Goal: Task Accomplishment & Management: Manage account settings

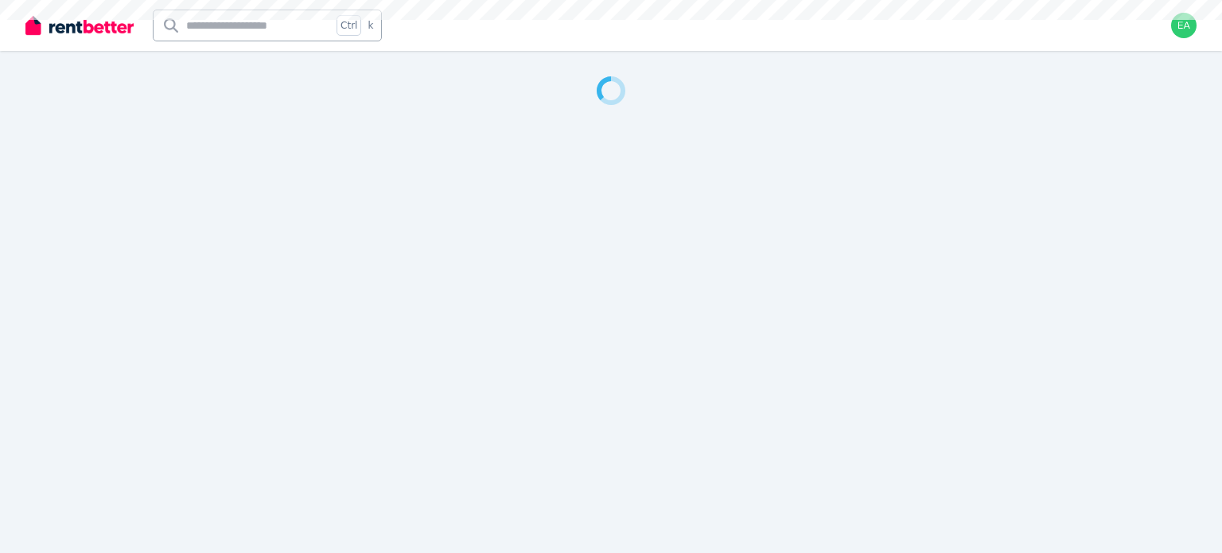
select select "***"
select select "**********"
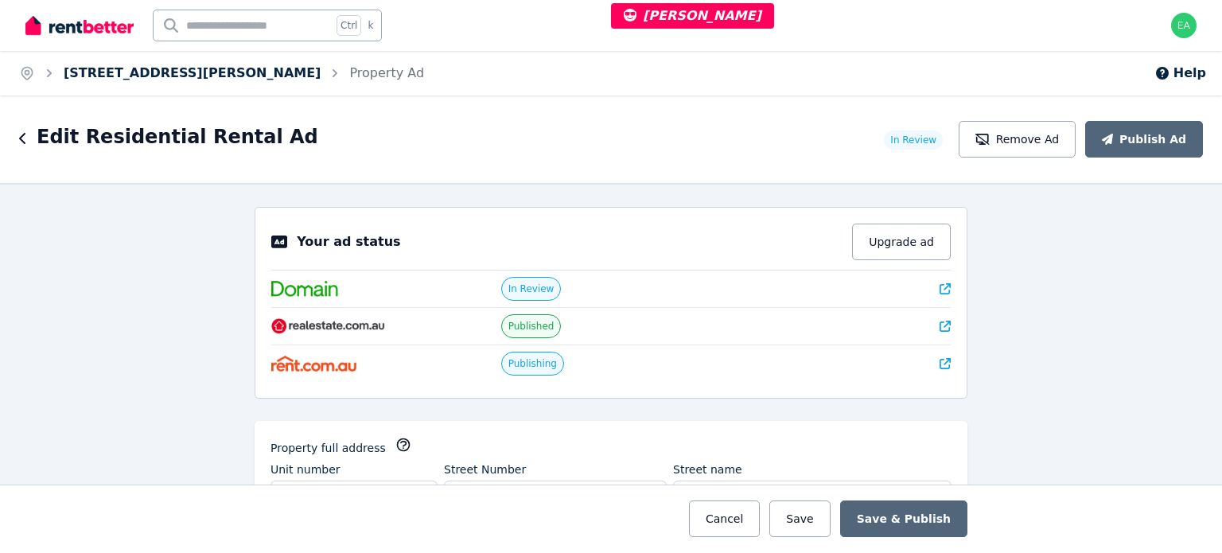
click at [113, 72] on link "6/222 Stafford Road" at bounding box center [192, 72] width 257 height 15
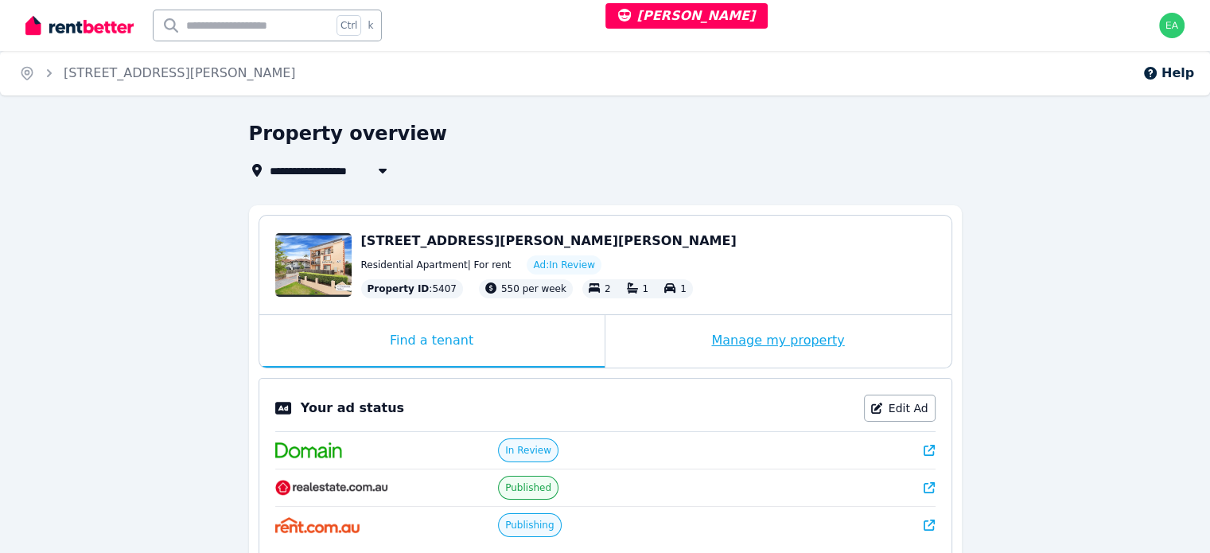
click at [654, 353] on div "Manage my property" at bounding box center [778, 341] width 346 height 53
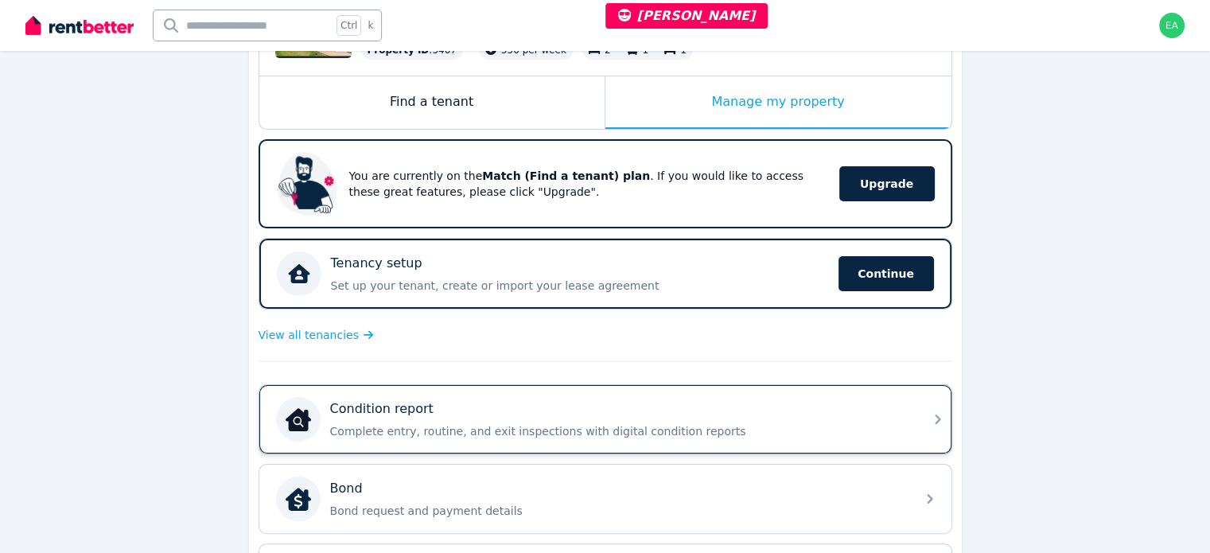
scroll to position [398, 0]
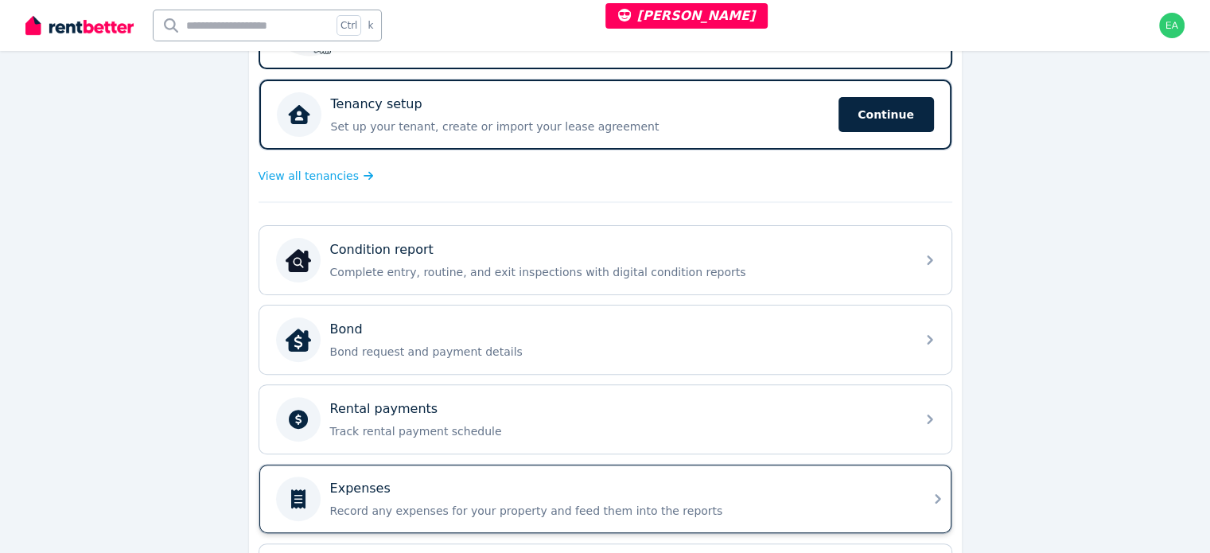
click at [773, 482] on div "Expenses" at bounding box center [618, 488] width 576 height 19
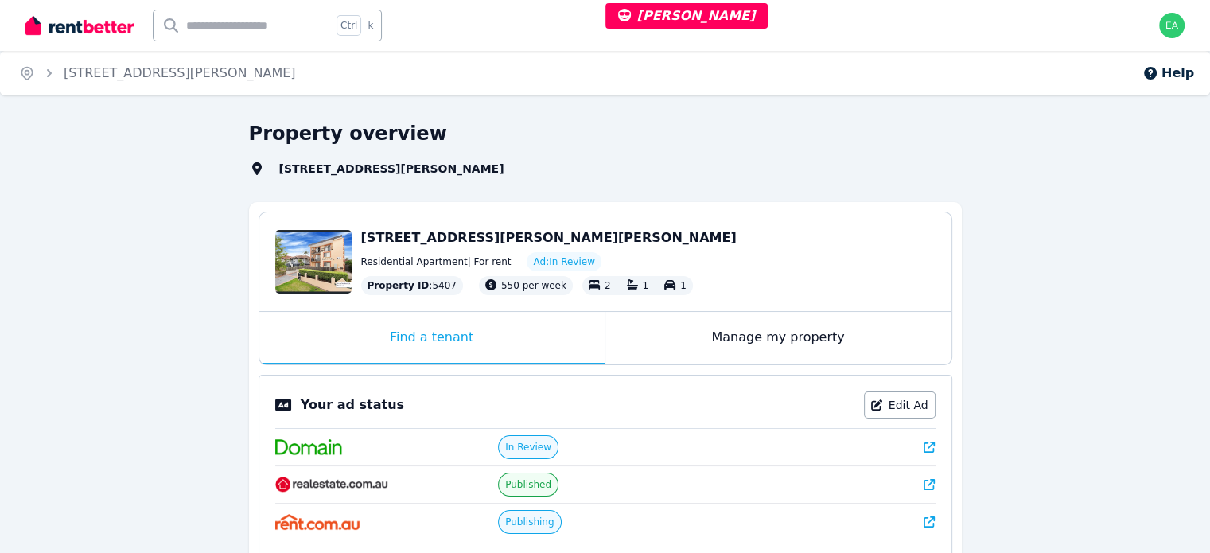
select select "***"
select select "**********"
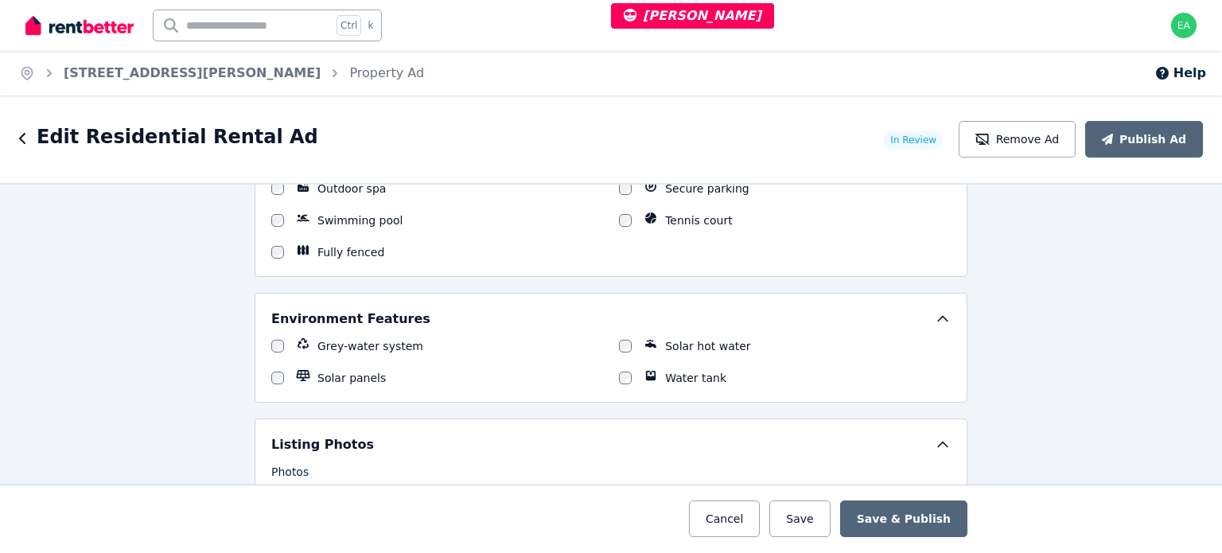
scroll to position [2148, 0]
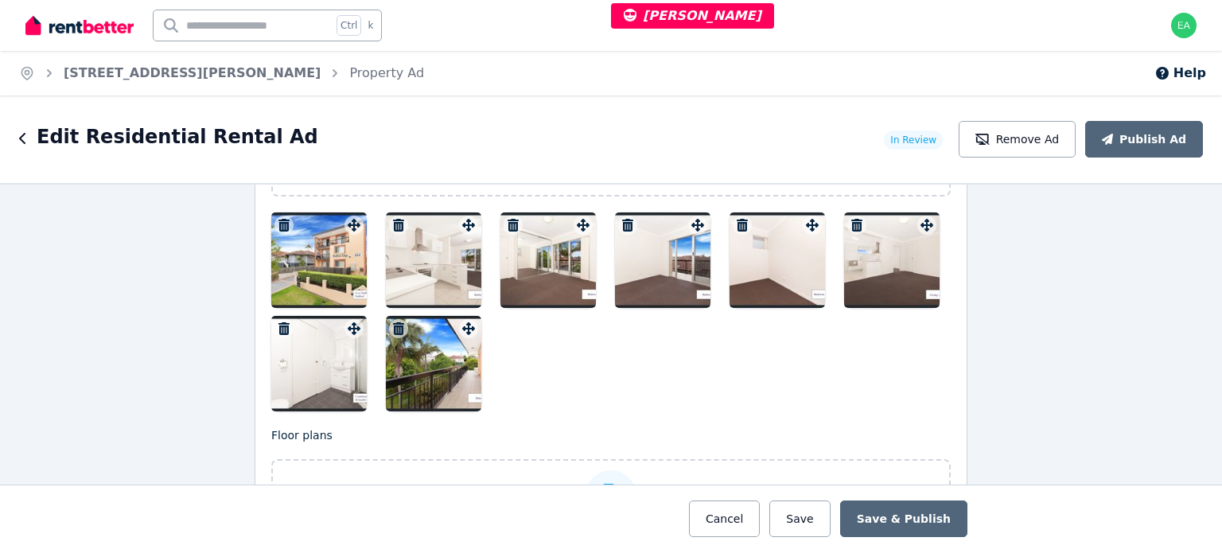
click at [292, 278] on div at bounding box center [318, 259] width 95 height 95
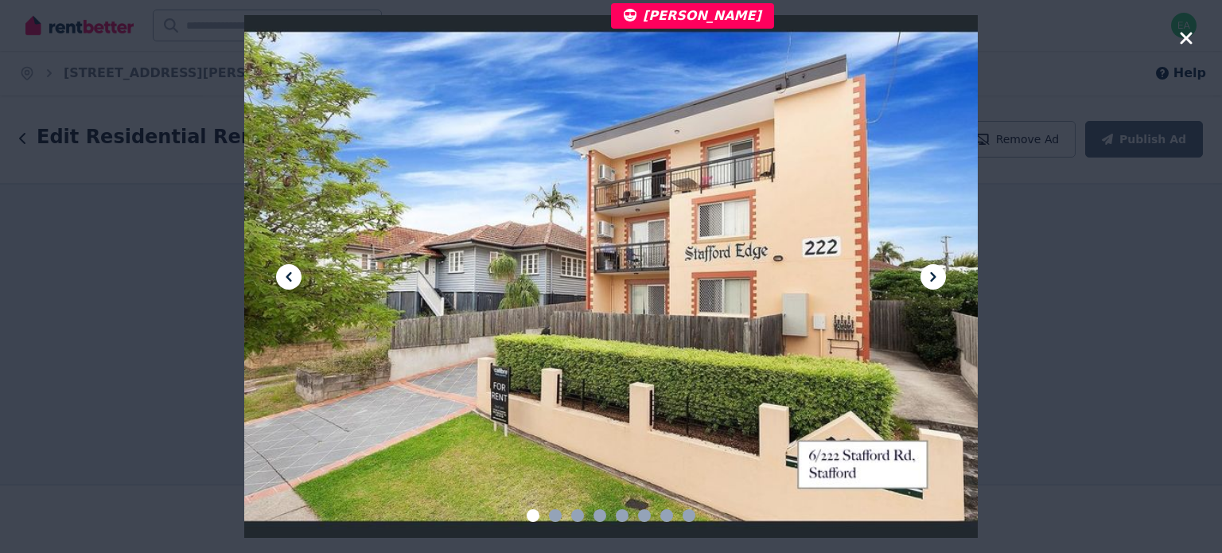
click at [940, 272] on icon at bounding box center [933, 276] width 19 height 19
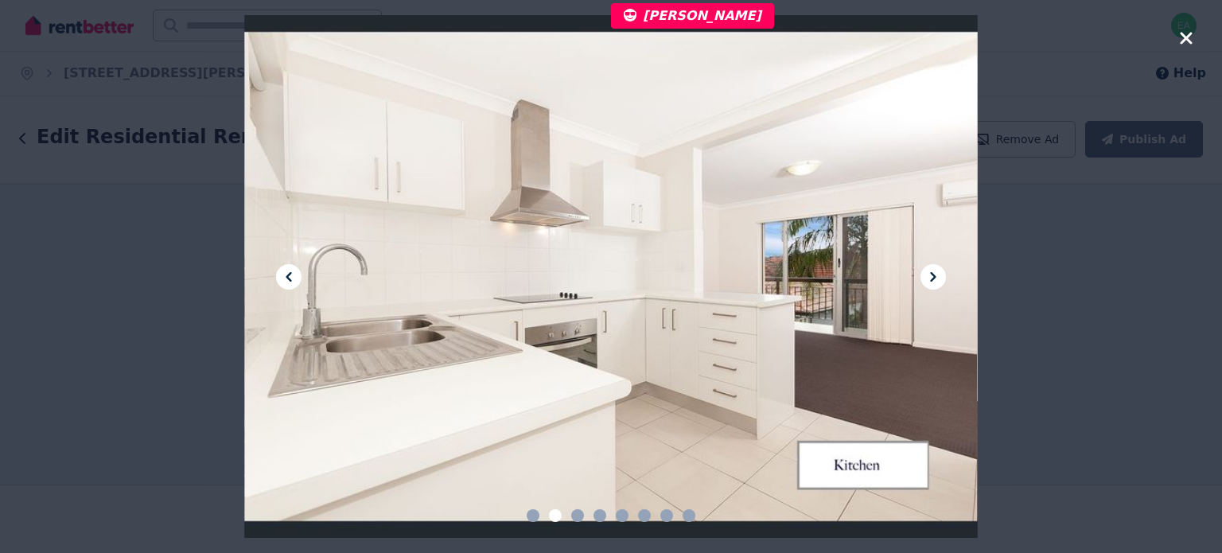
click at [936, 273] on icon at bounding box center [933, 276] width 19 height 19
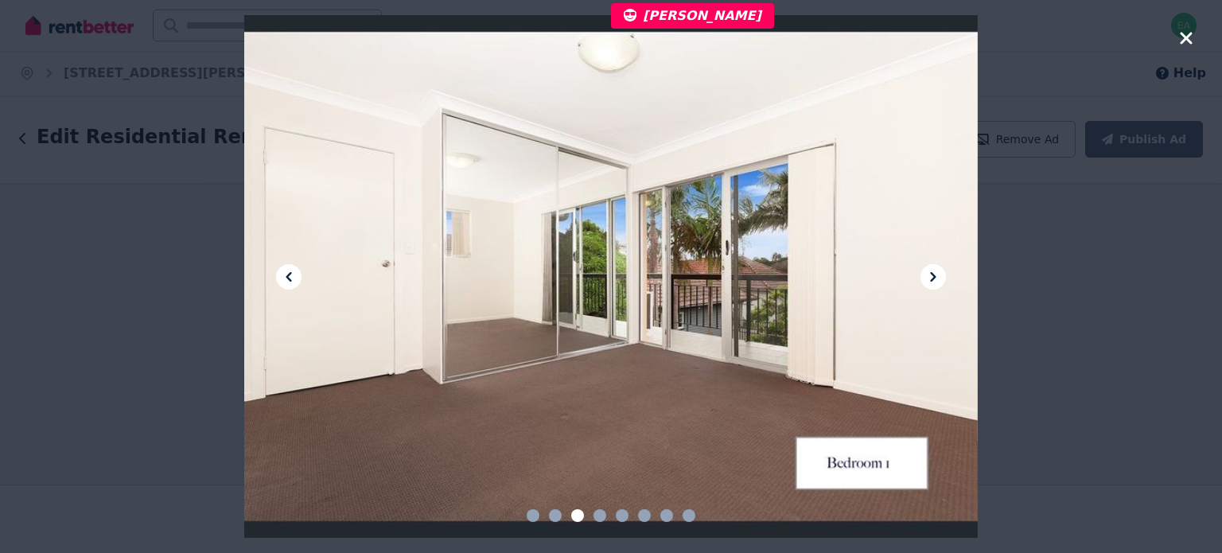
click at [936, 274] on icon at bounding box center [933, 276] width 19 height 19
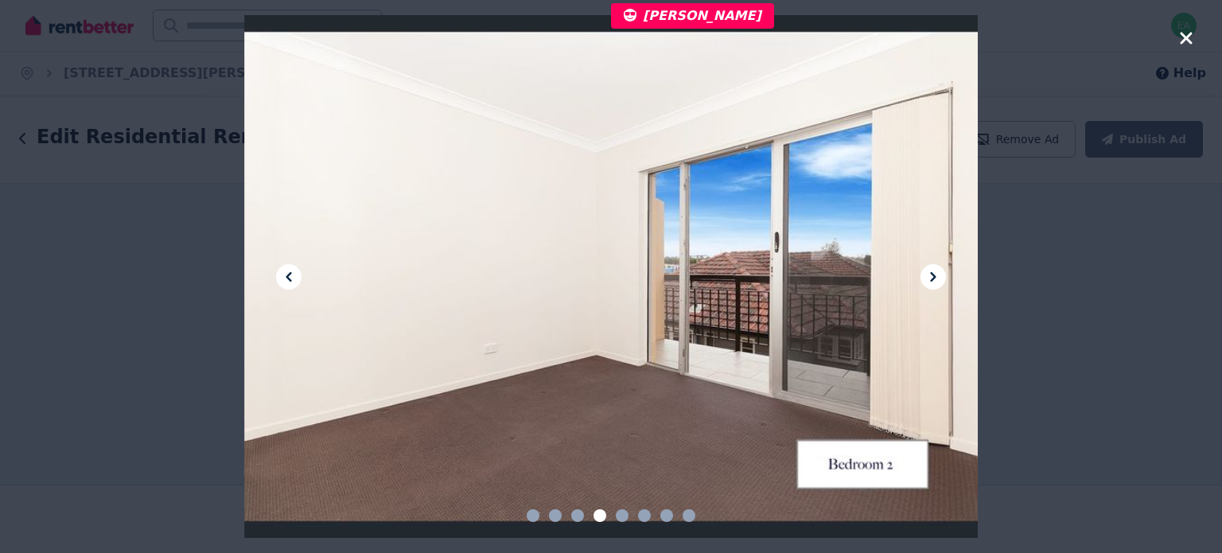
click at [936, 274] on icon at bounding box center [933, 276] width 19 height 19
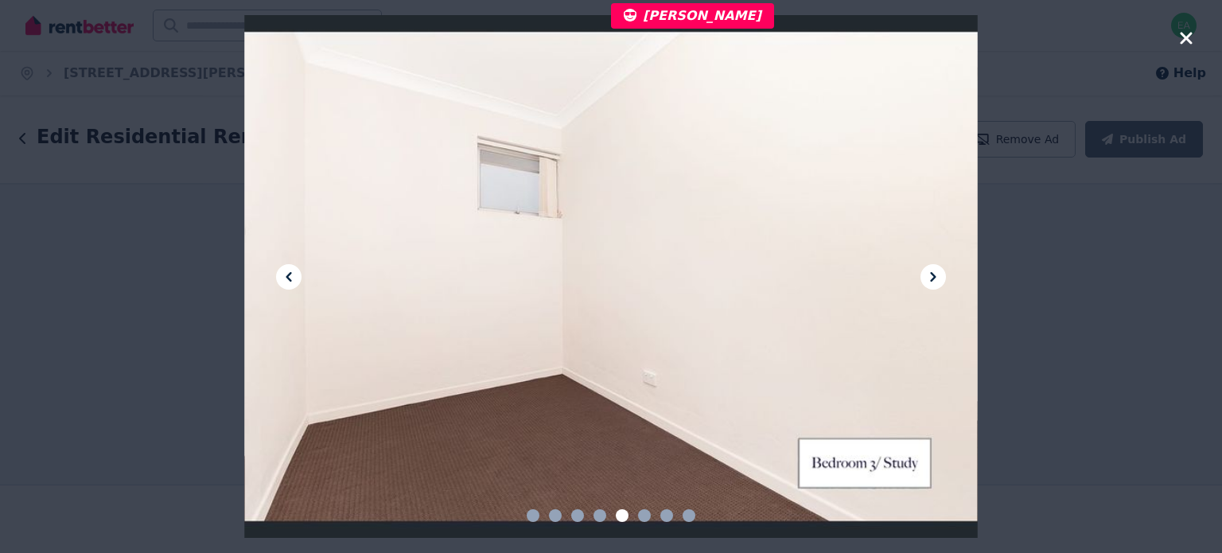
click at [936, 274] on icon at bounding box center [933, 276] width 19 height 19
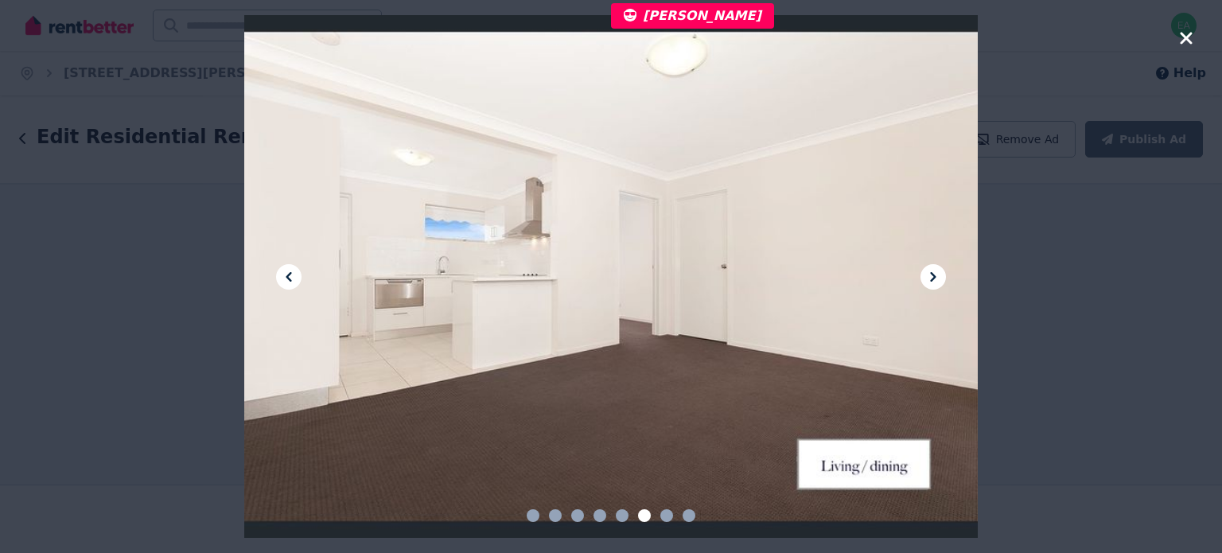
click at [936, 274] on icon at bounding box center [933, 276] width 19 height 19
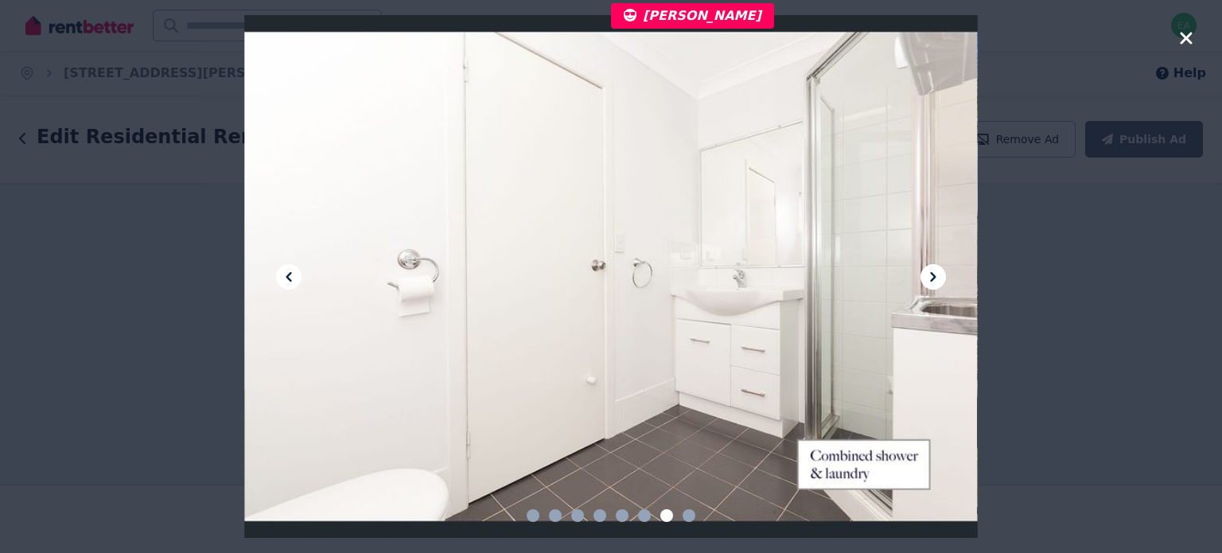
click at [936, 274] on icon at bounding box center [933, 276] width 19 height 19
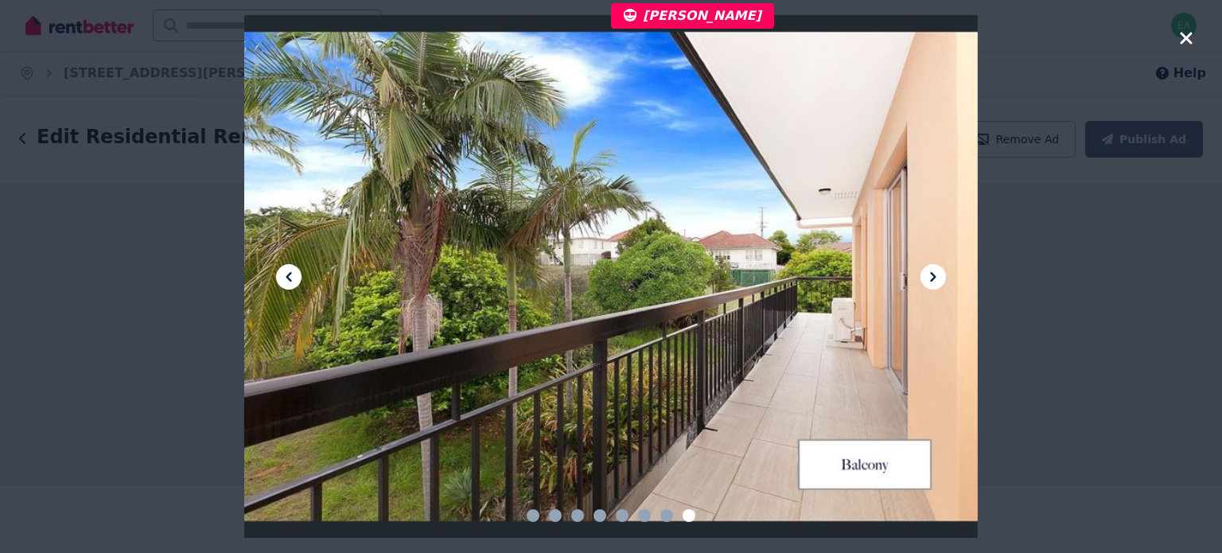
click at [936, 274] on icon at bounding box center [933, 276] width 19 height 19
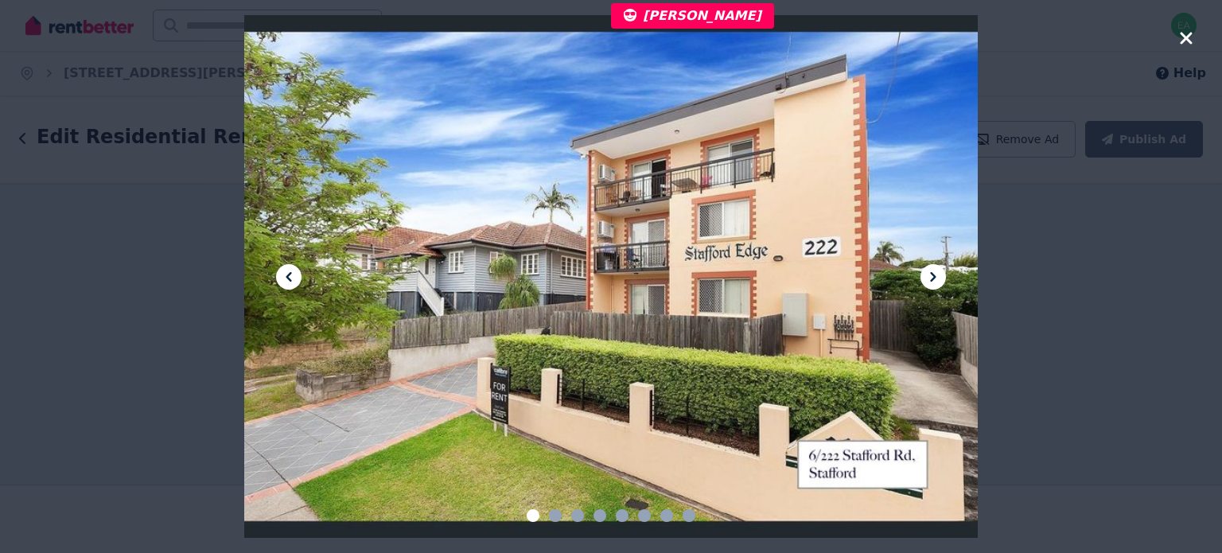
click at [1190, 41] on icon "button" at bounding box center [1186, 38] width 12 height 12
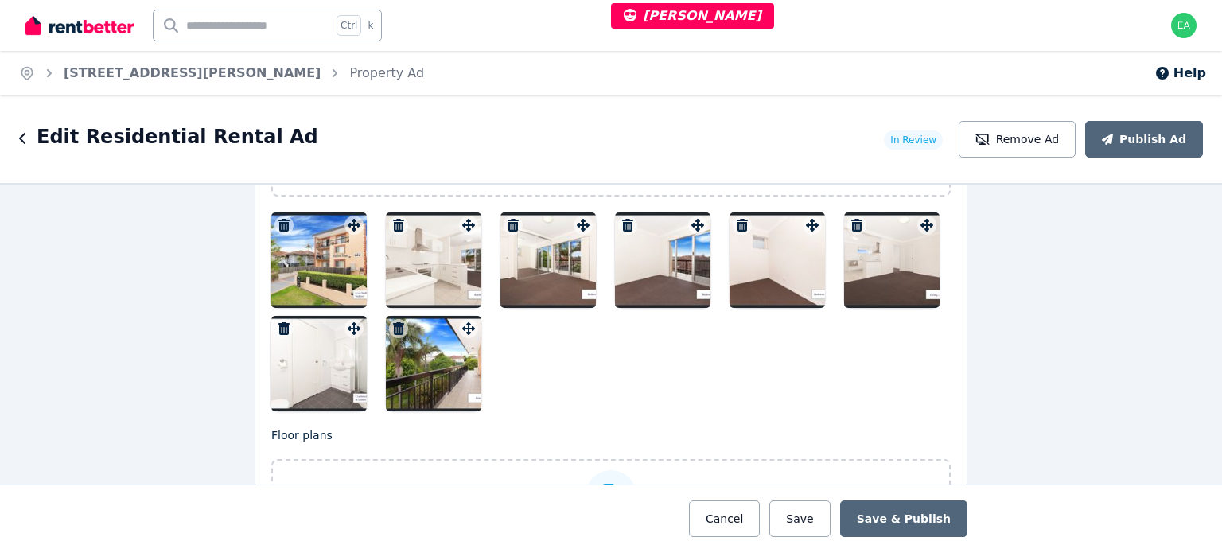
scroll to position [1909, 0]
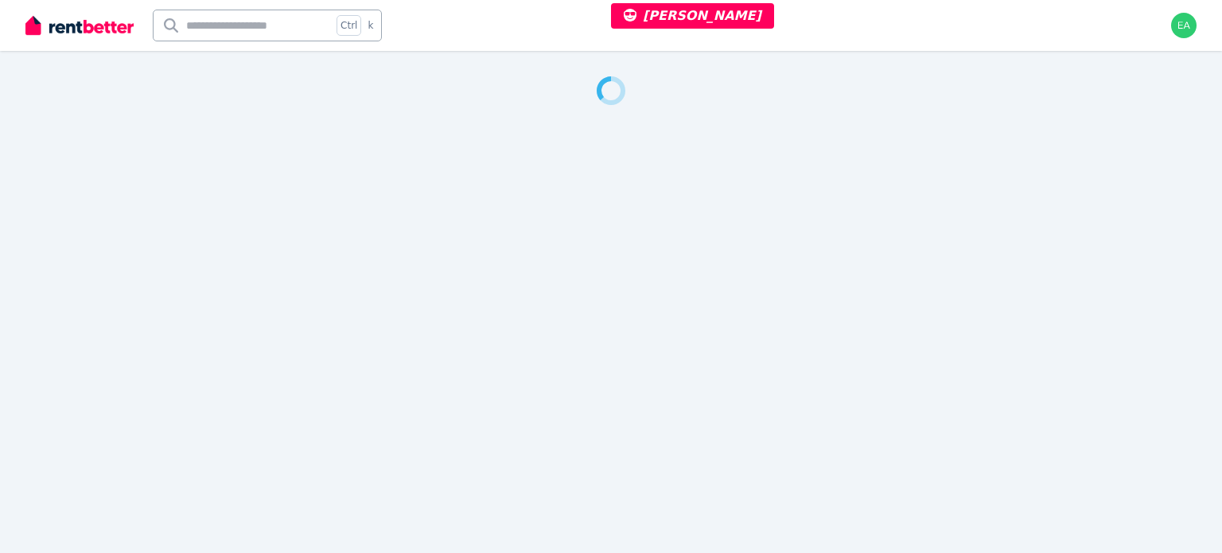
select select "**"
select select "**********"
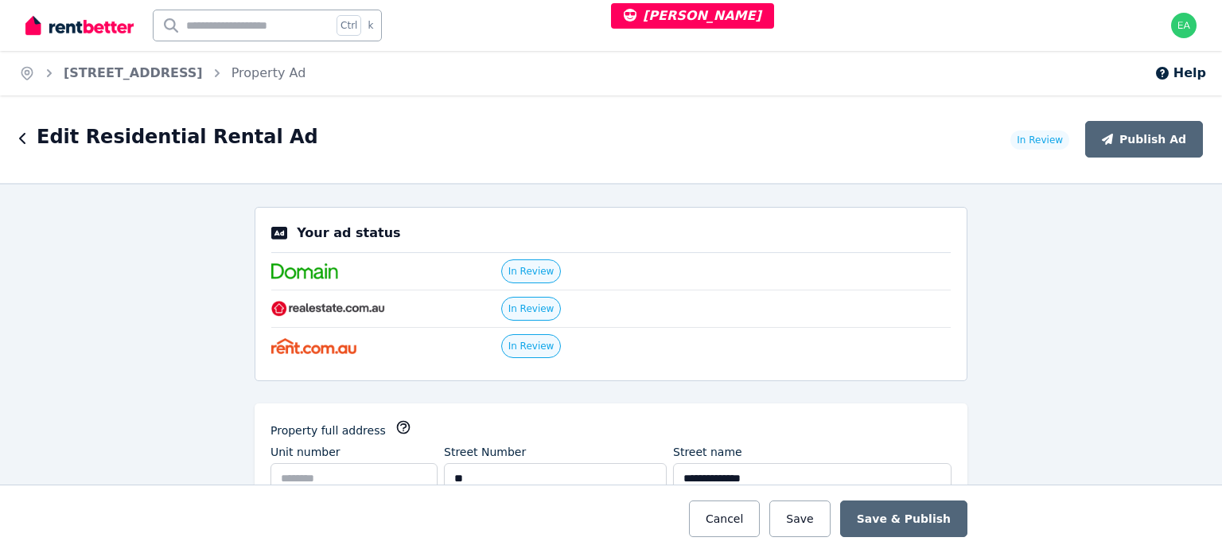
drag, startPoint x: 124, startPoint y: 72, endPoint x: 172, endPoint y: 103, distance: 56.5
click at [124, 72] on link "[STREET_ADDRESS]" at bounding box center [133, 72] width 139 height 15
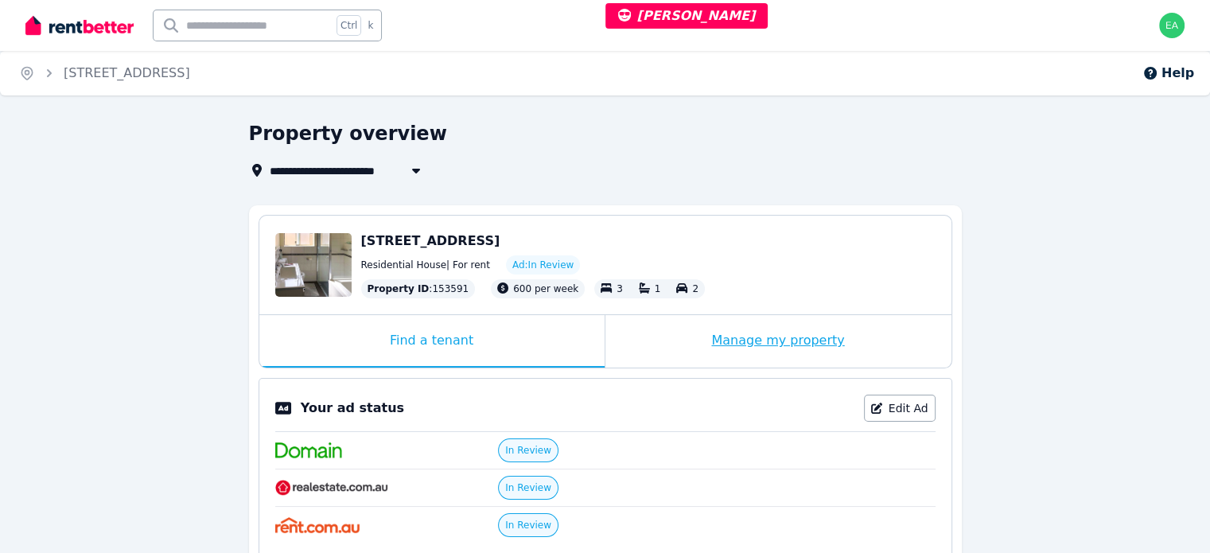
click at [636, 348] on div "Manage my property" at bounding box center [778, 341] width 346 height 53
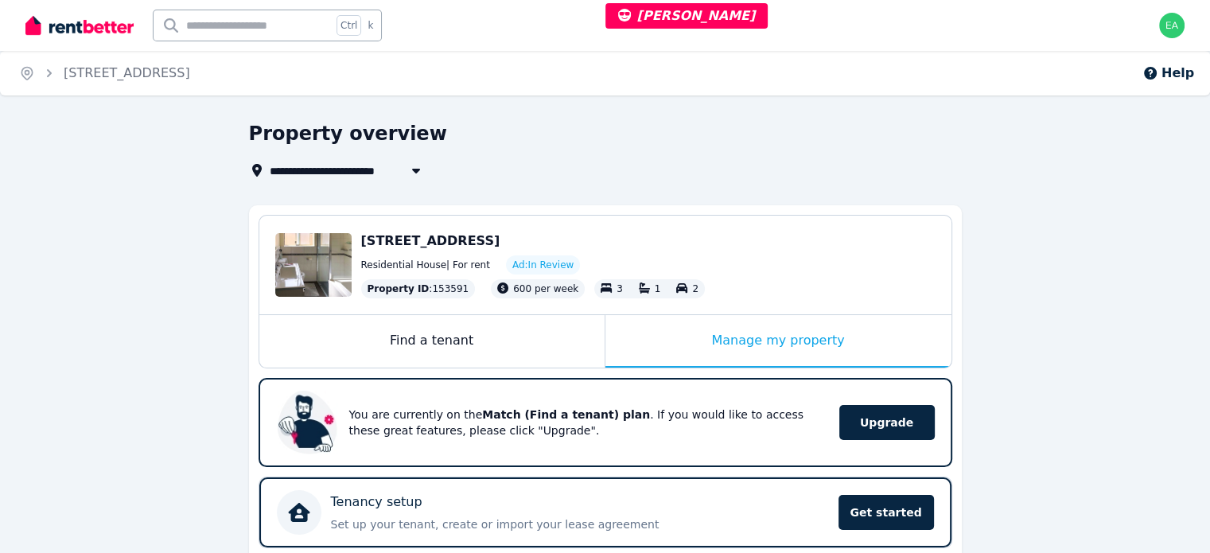
scroll to position [398, 0]
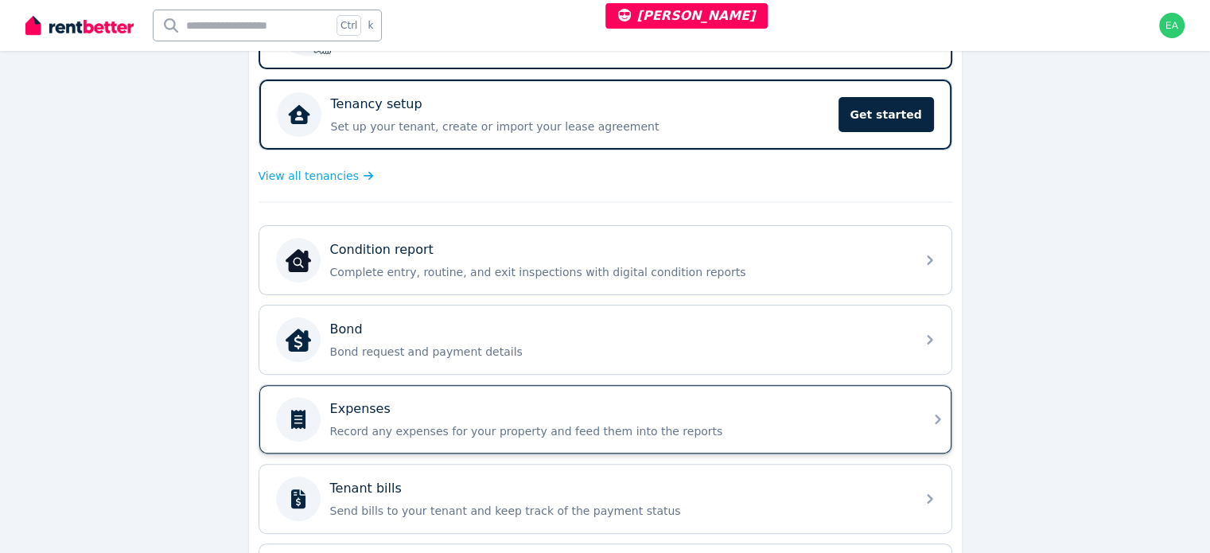
click at [800, 400] on div "Expenses" at bounding box center [618, 408] width 576 height 19
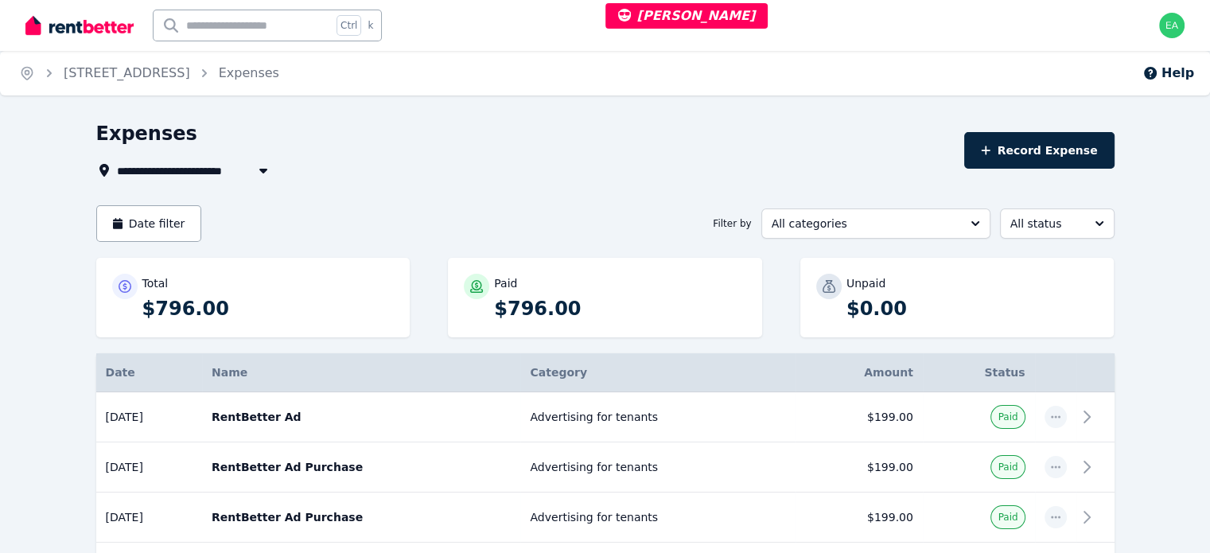
scroll to position [80, 0]
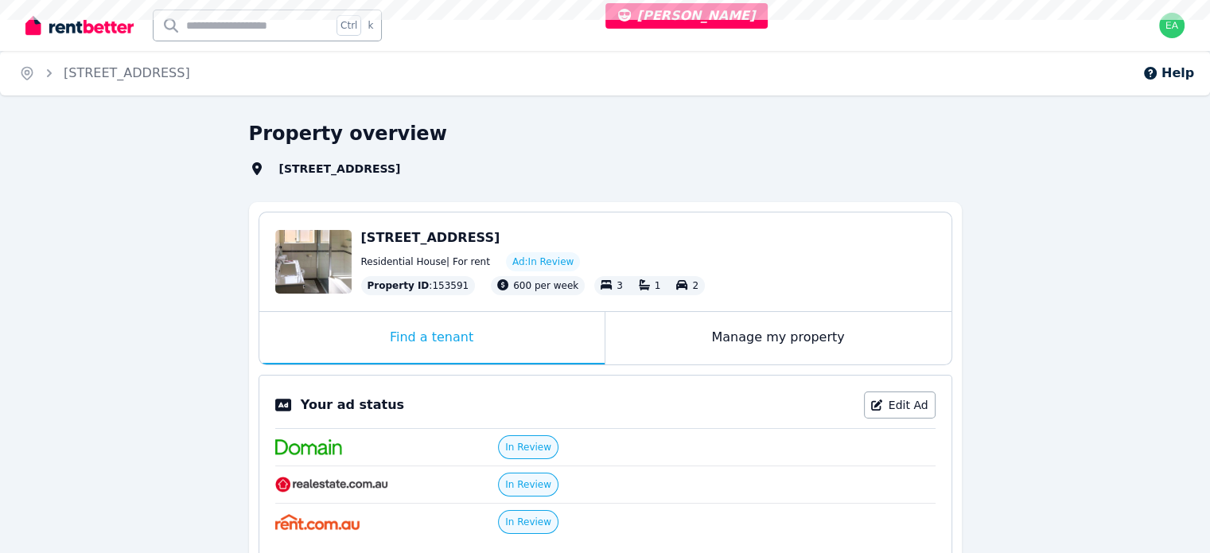
select select "**"
select select "**********"
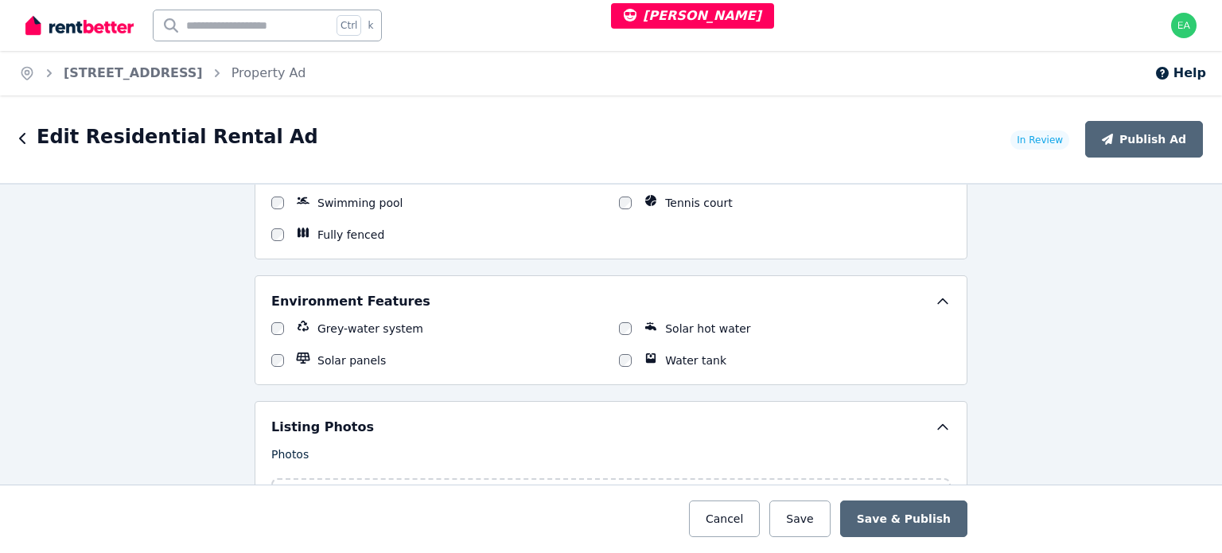
scroll to position [2069, 0]
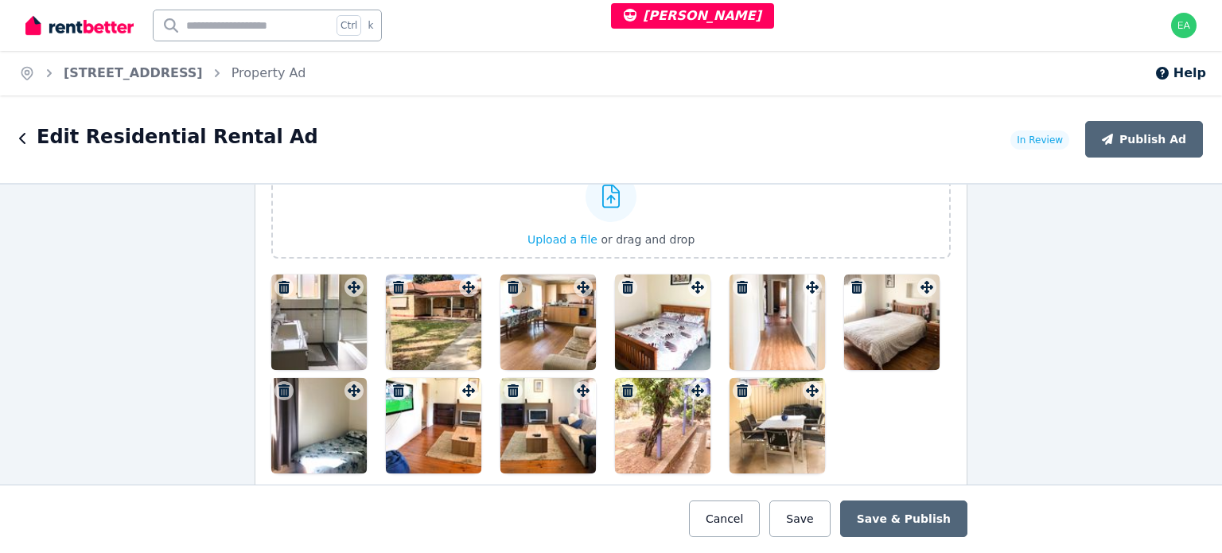
click at [302, 317] on div at bounding box center [318, 321] width 95 height 95
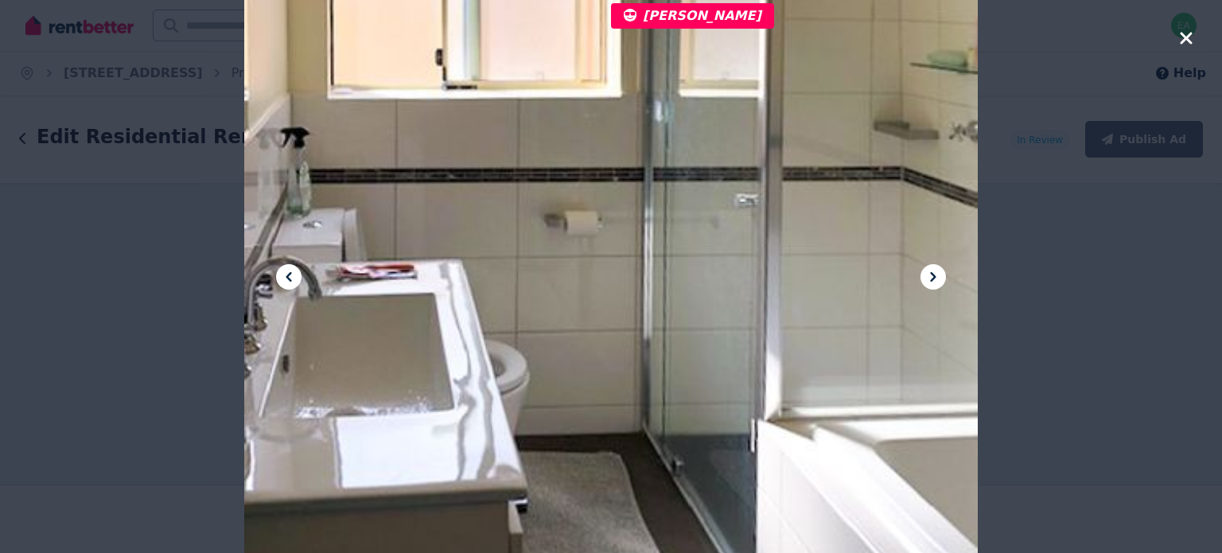
click at [928, 282] on icon at bounding box center [933, 276] width 19 height 19
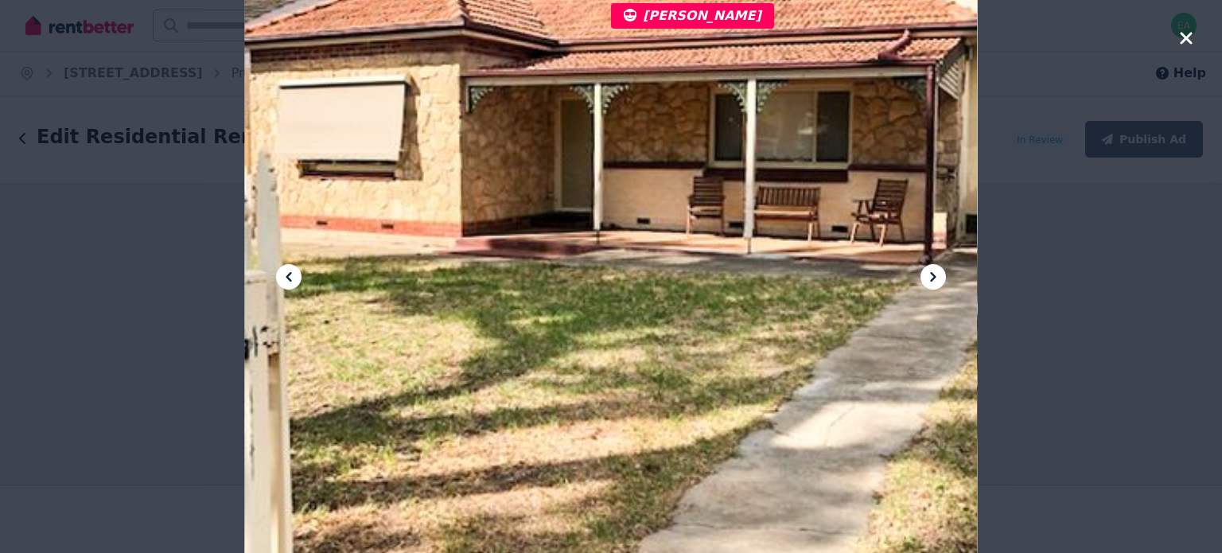
click at [928, 281] on icon at bounding box center [933, 276] width 19 height 19
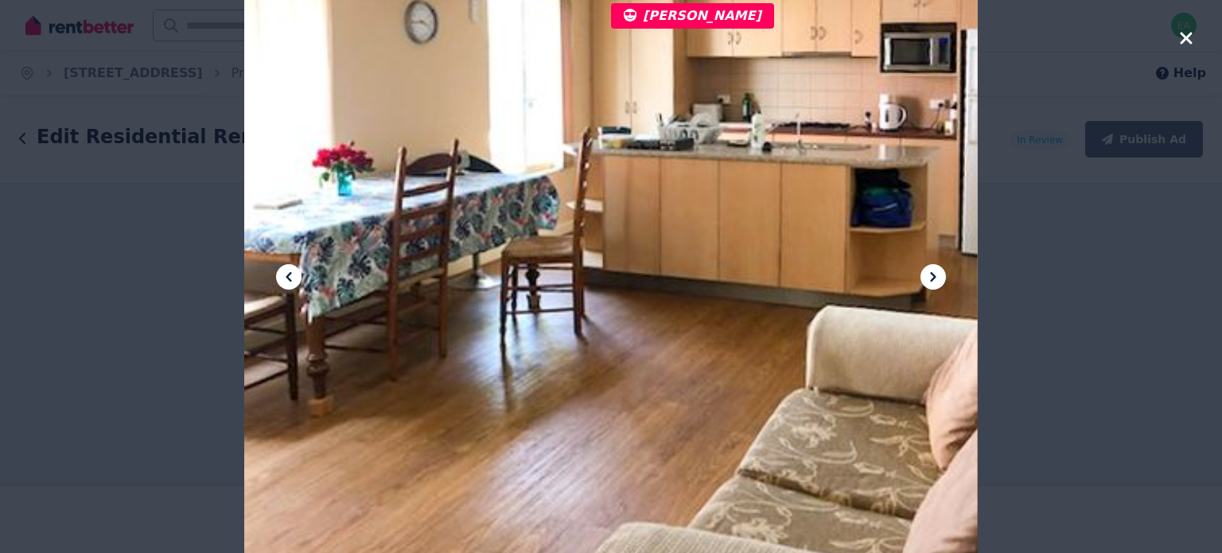
click at [928, 281] on icon at bounding box center [933, 276] width 19 height 19
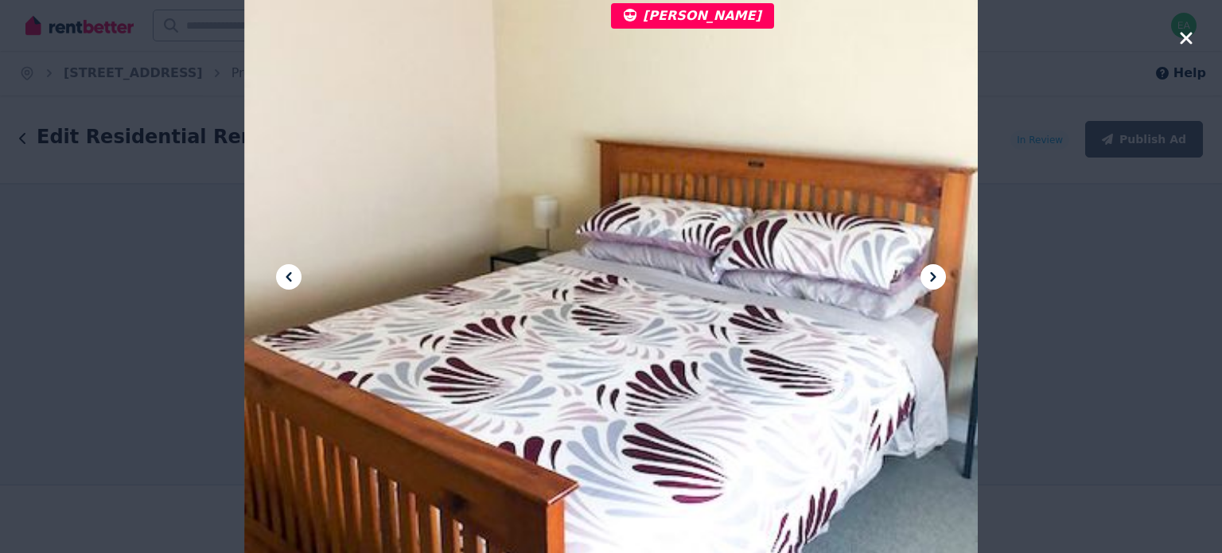
click at [928, 281] on icon at bounding box center [933, 276] width 19 height 19
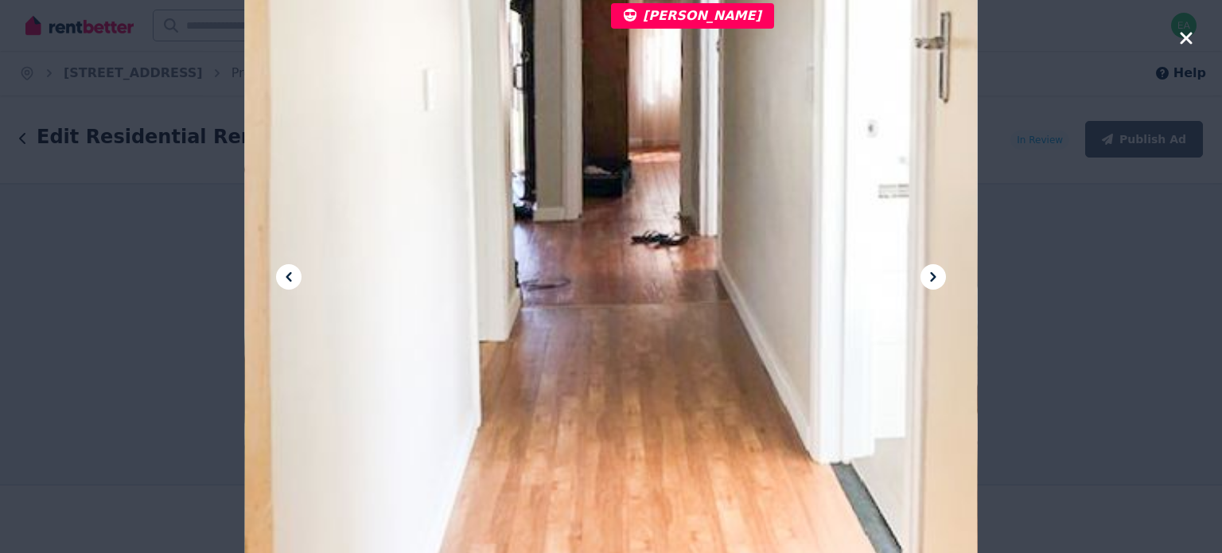
click at [928, 281] on icon at bounding box center [933, 276] width 19 height 19
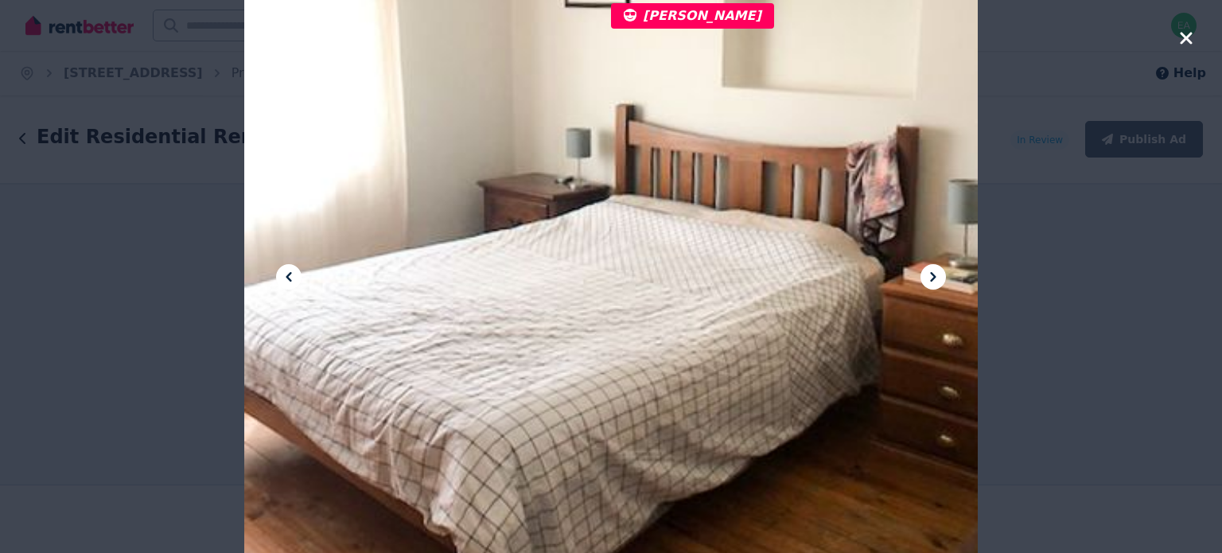
click at [928, 281] on icon at bounding box center [933, 276] width 19 height 19
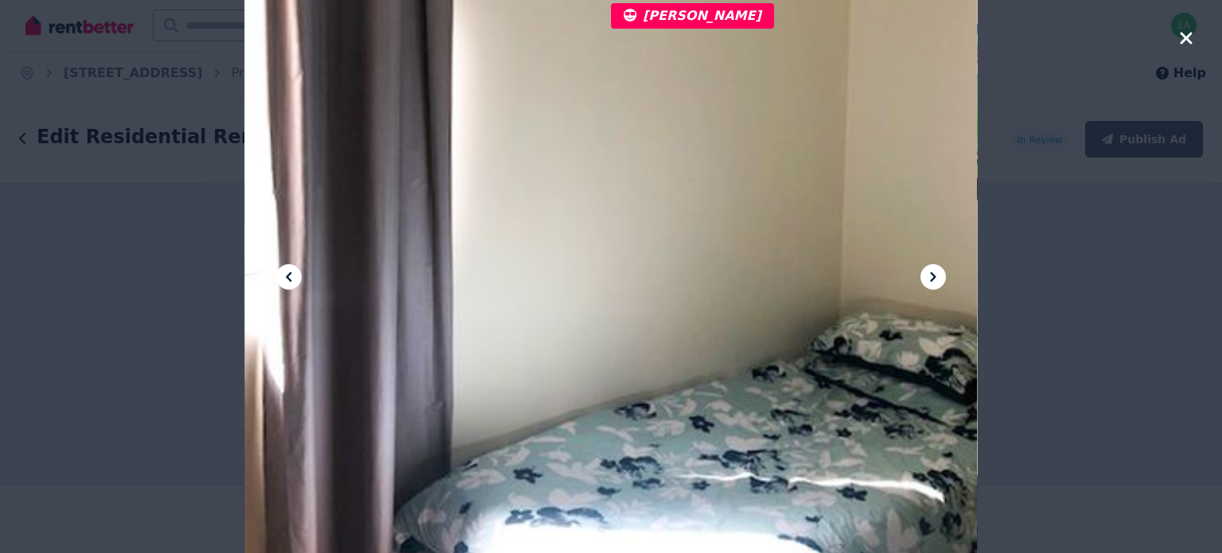
click at [928, 280] on icon at bounding box center [933, 276] width 19 height 19
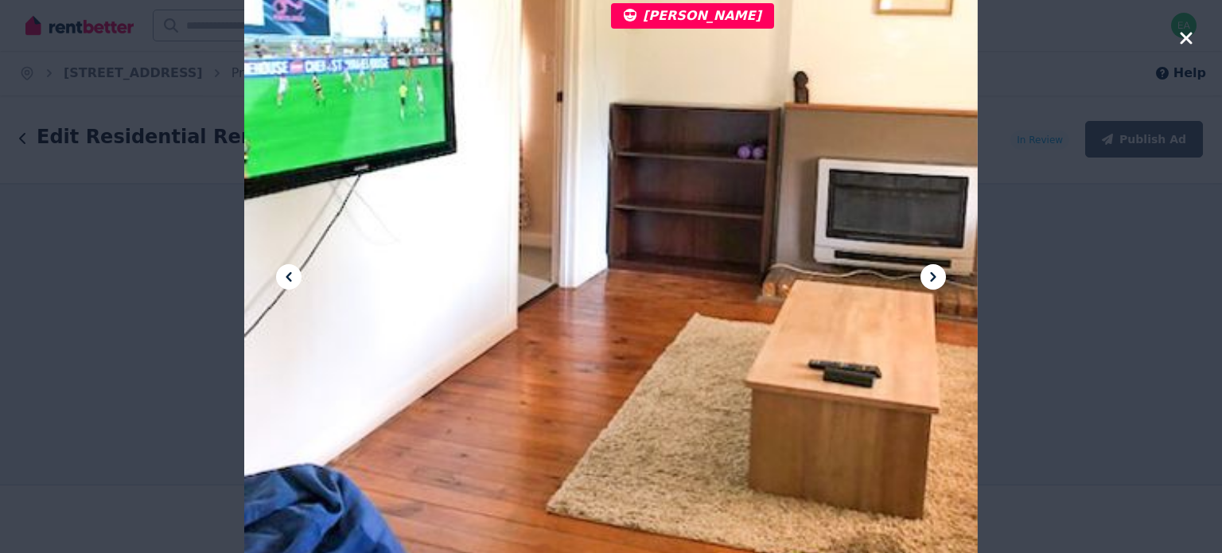
click at [928, 280] on icon at bounding box center [933, 276] width 19 height 19
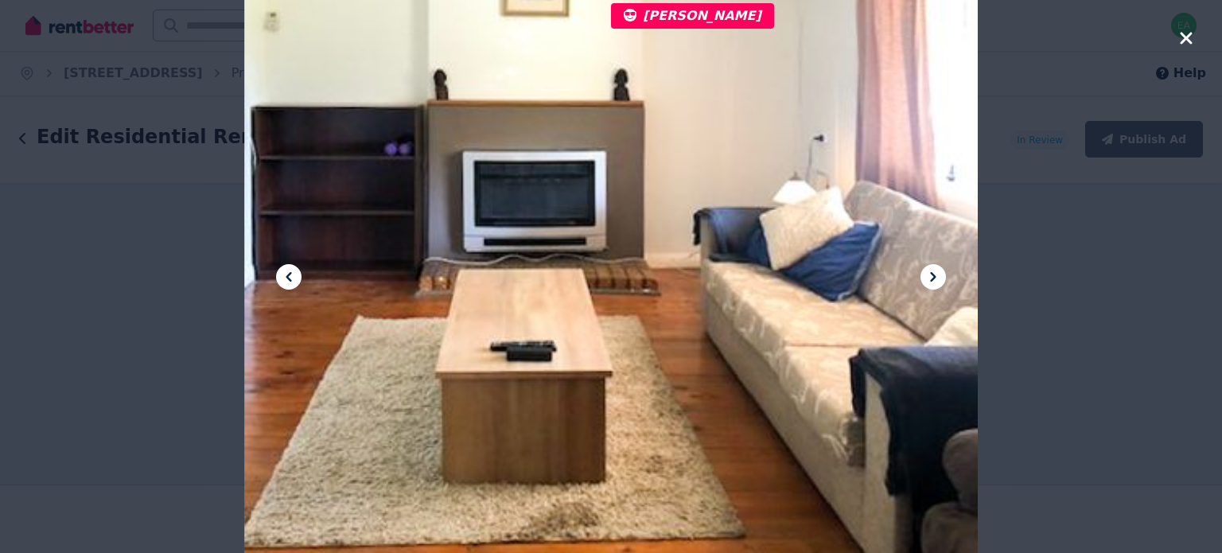
click at [928, 280] on icon at bounding box center [933, 276] width 19 height 19
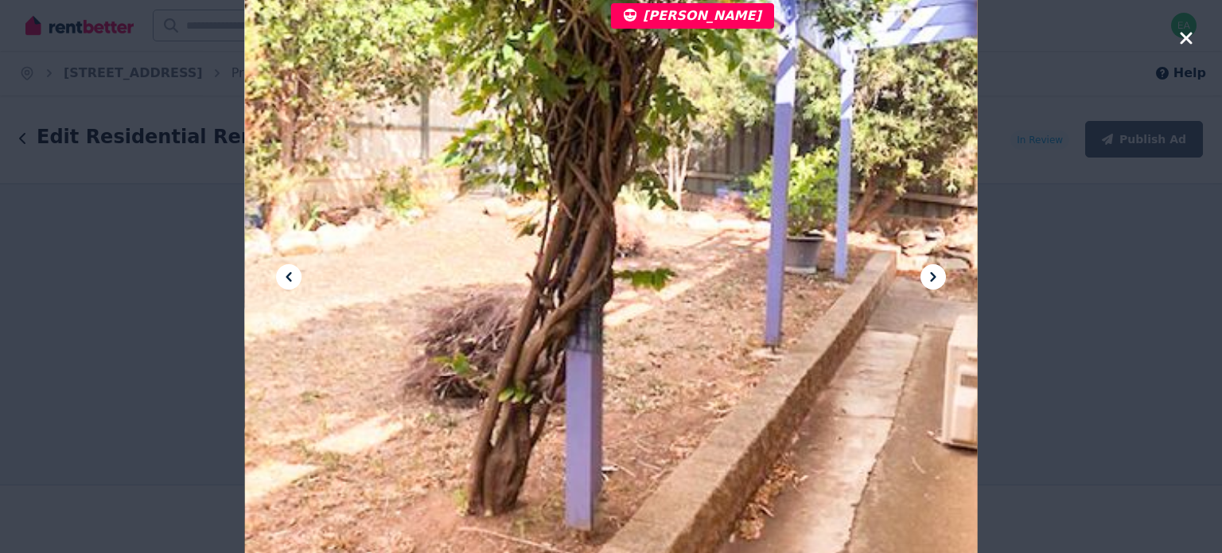
click at [928, 280] on icon at bounding box center [933, 276] width 19 height 19
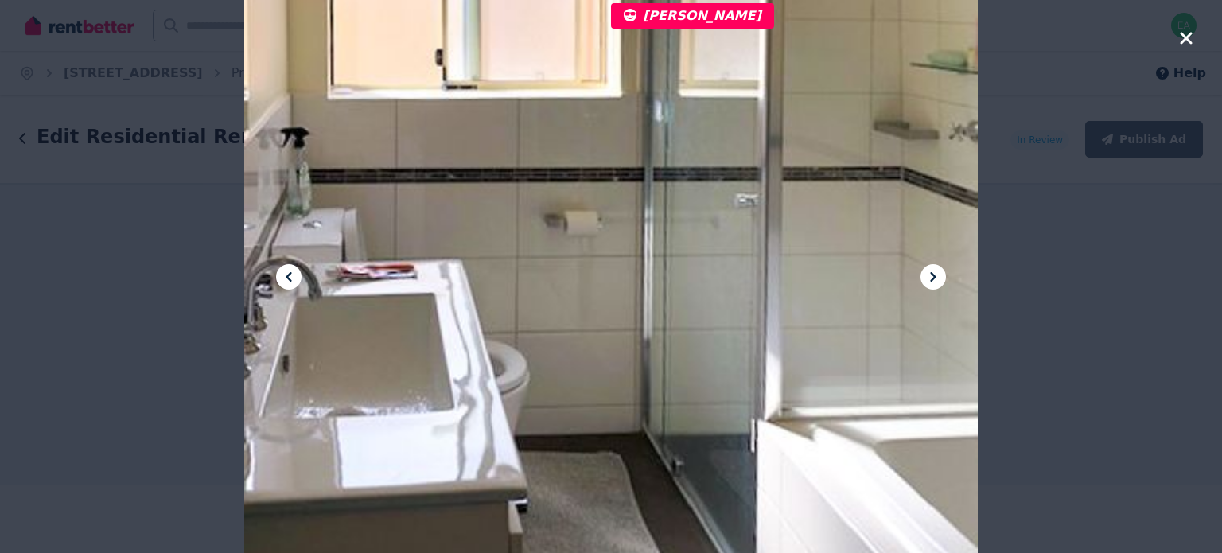
click at [928, 280] on icon at bounding box center [933, 276] width 19 height 19
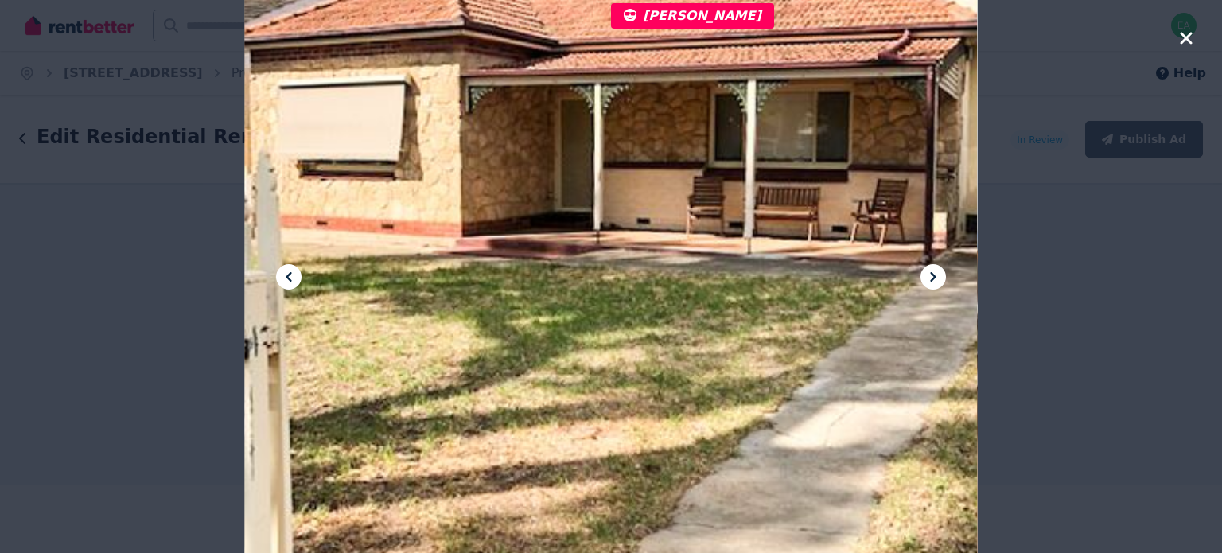
click at [1190, 38] on icon "button" at bounding box center [1186, 38] width 14 height 19
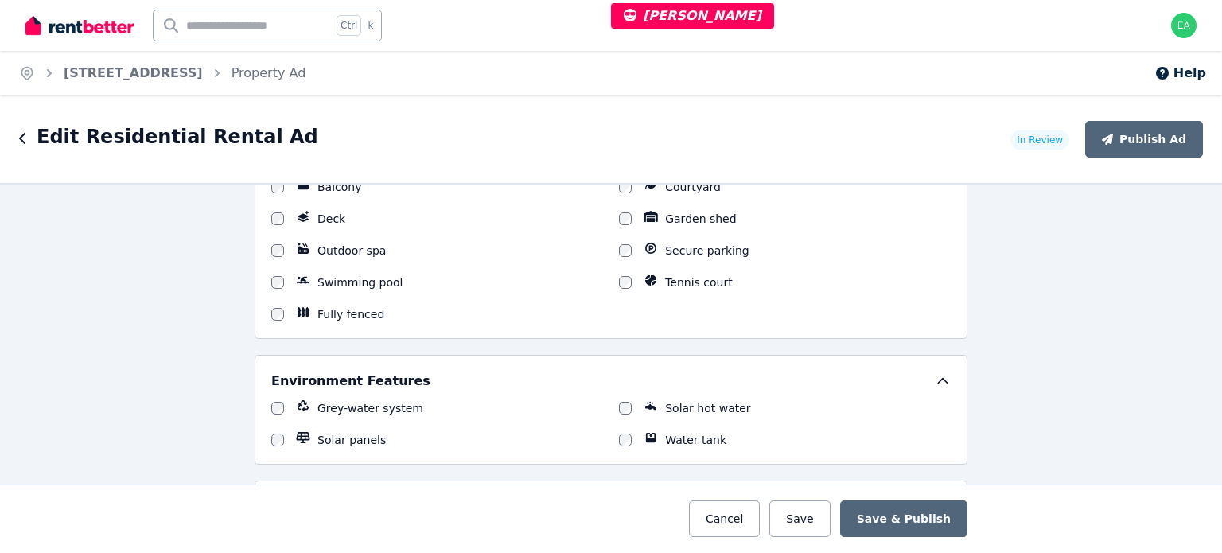
scroll to position [1432, 0]
